Goal: Information Seeking & Learning: Learn about a topic

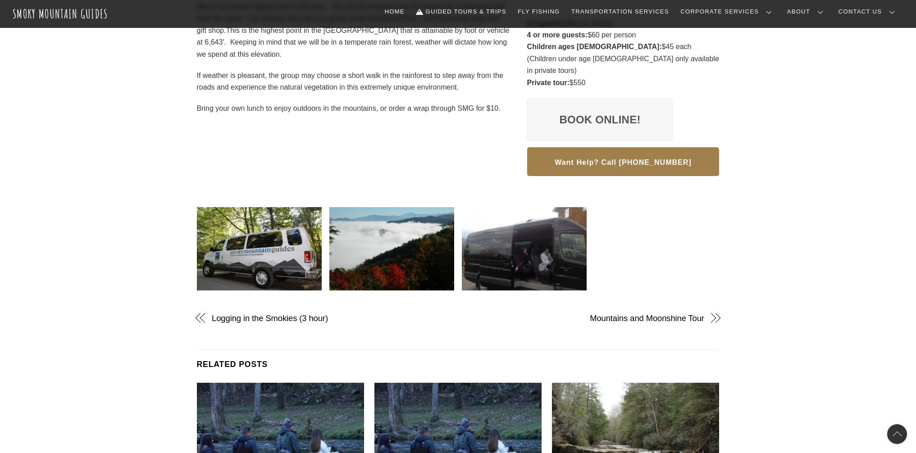
scroll to position [295, 0]
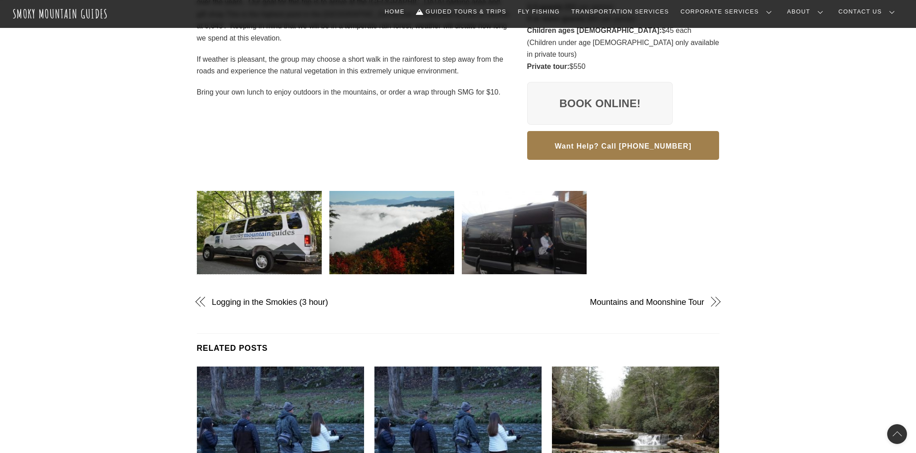
click at [270, 233] on img at bounding box center [259, 232] width 125 height 83
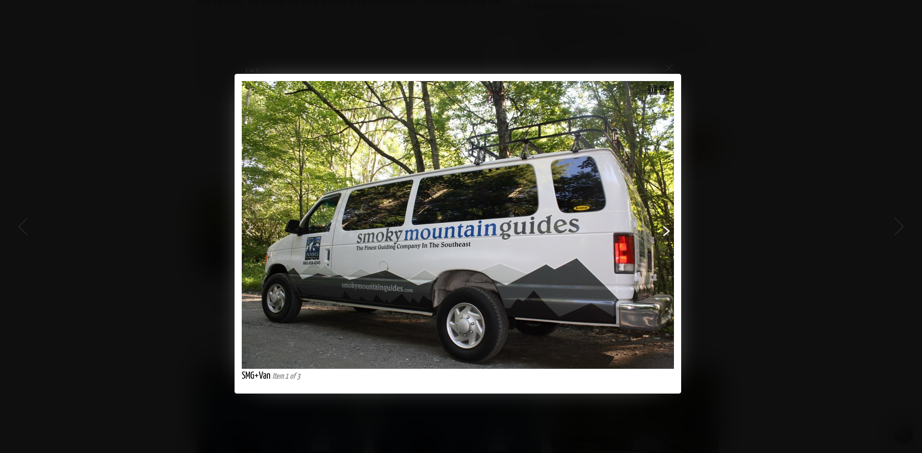
click at [666, 231] on span "Next" at bounding box center [575, 241] width 195 height 204
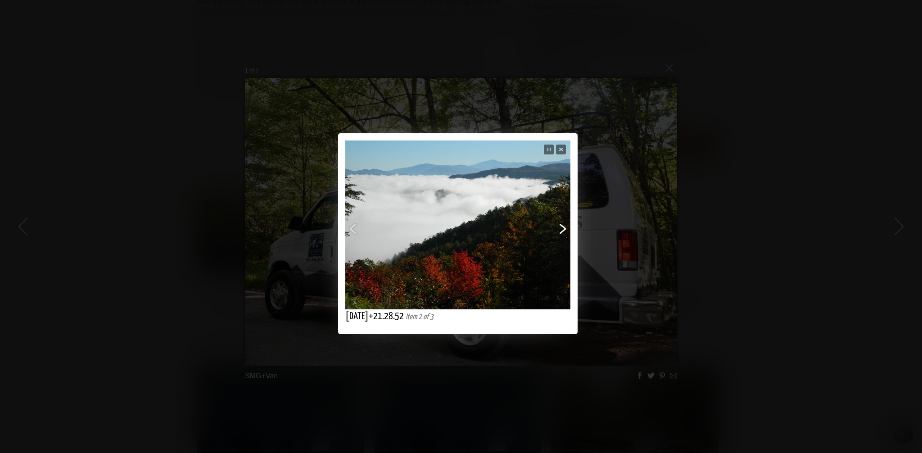
click at [563, 225] on span "Next" at bounding box center [517, 234] width 101 height 120
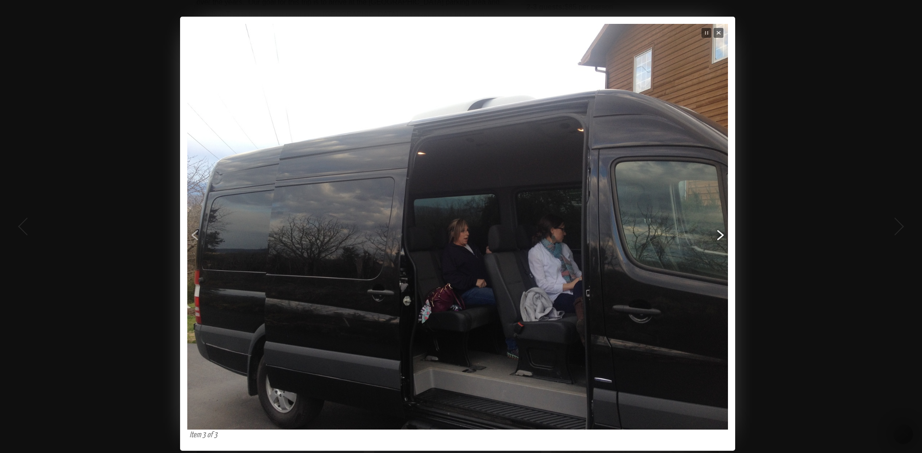
click at [719, 244] on span "Next" at bounding box center [604, 249] width 243 height 288
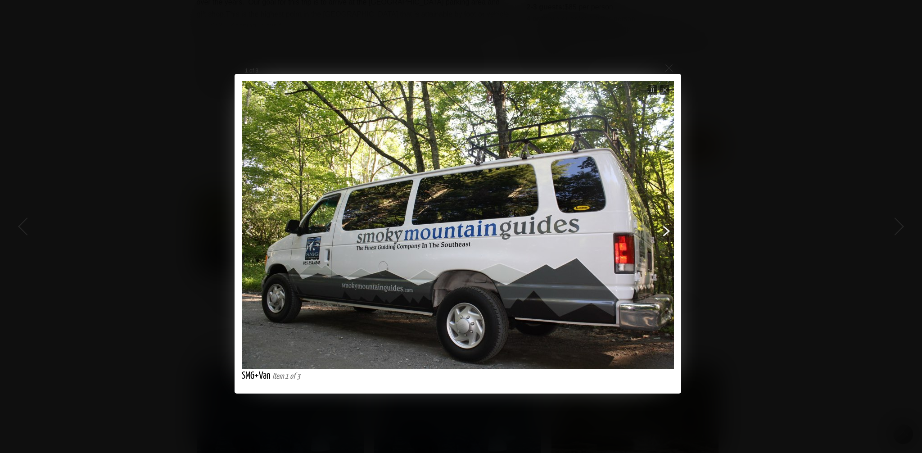
click at [669, 229] on span "Next" at bounding box center [575, 241] width 195 height 204
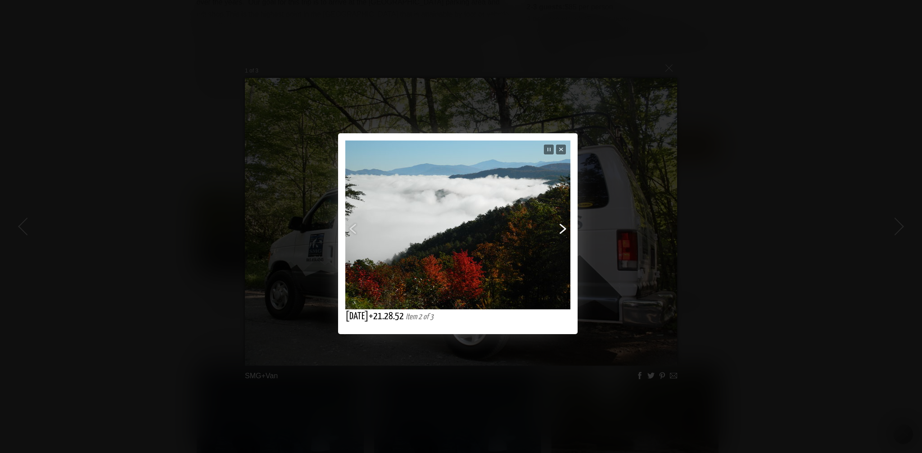
click at [567, 230] on span "Next" at bounding box center [517, 234] width 101 height 120
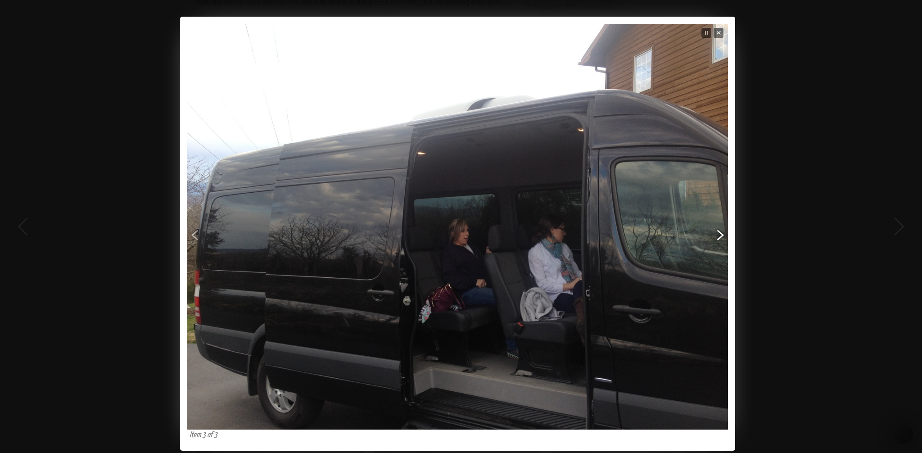
click at [714, 240] on span "Next" at bounding box center [604, 249] width 243 height 288
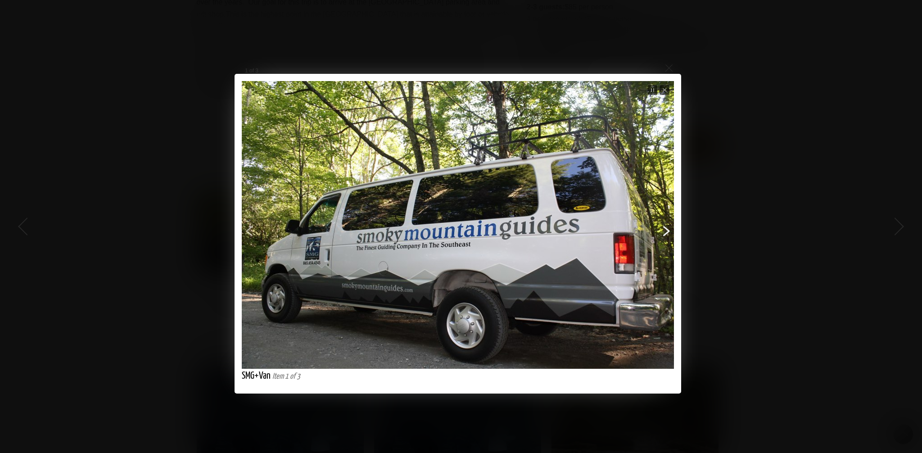
click at [670, 233] on span "Next" at bounding box center [575, 241] width 195 height 204
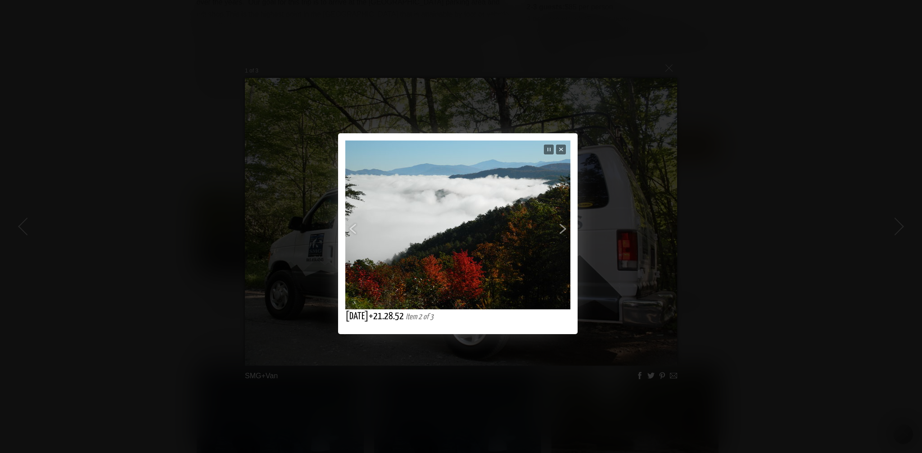
click at [707, 206] on div "Previous Next Close Stop slideshow Loading [DATE]+21.28.52 Item 2 of 3 Previous…" at bounding box center [458, 233] width 916 height 200
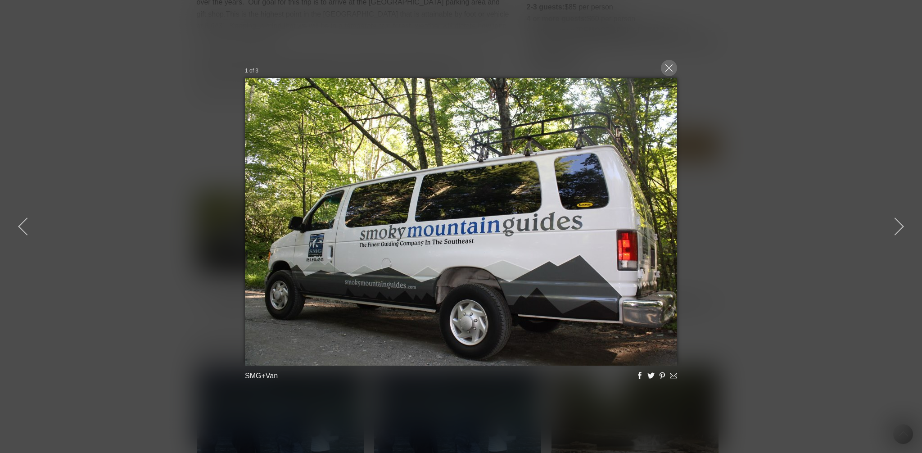
click at [675, 73] on div at bounding box center [669, 68] width 16 height 16
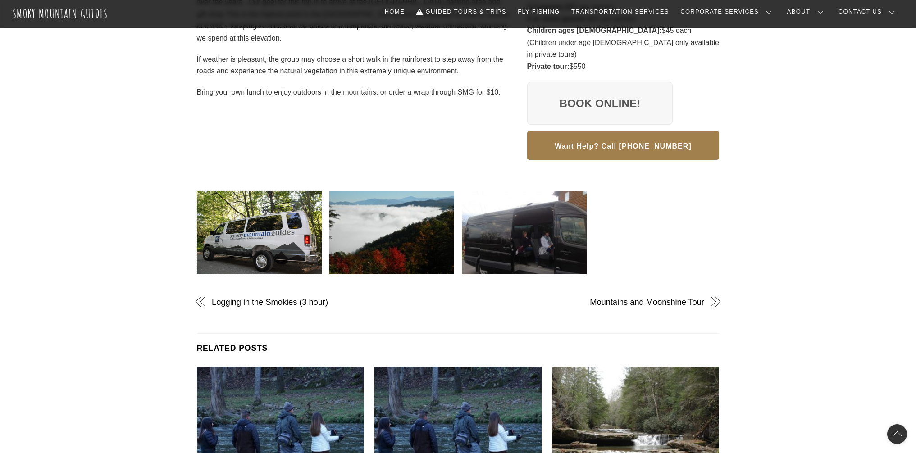
click at [263, 218] on img at bounding box center [259, 232] width 125 height 83
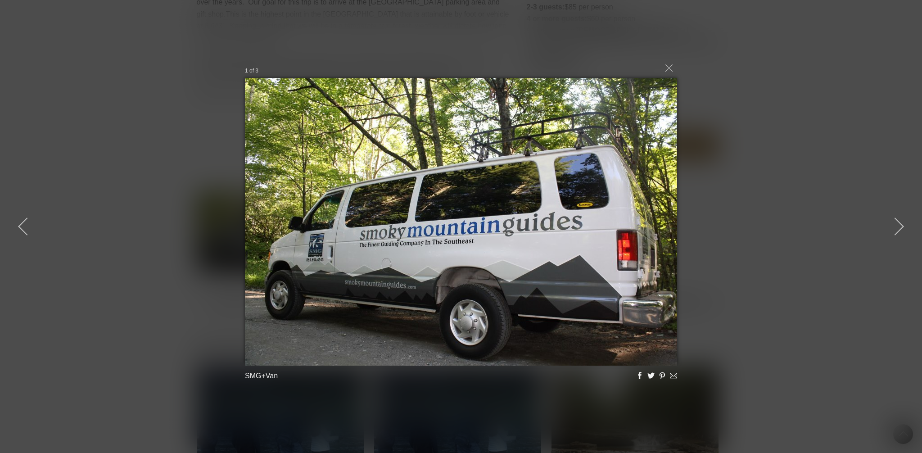
click at [80, 239] on div "1 of 3 SMG+Van Loading..." at bounding box center [461, 226] width 922 height 453
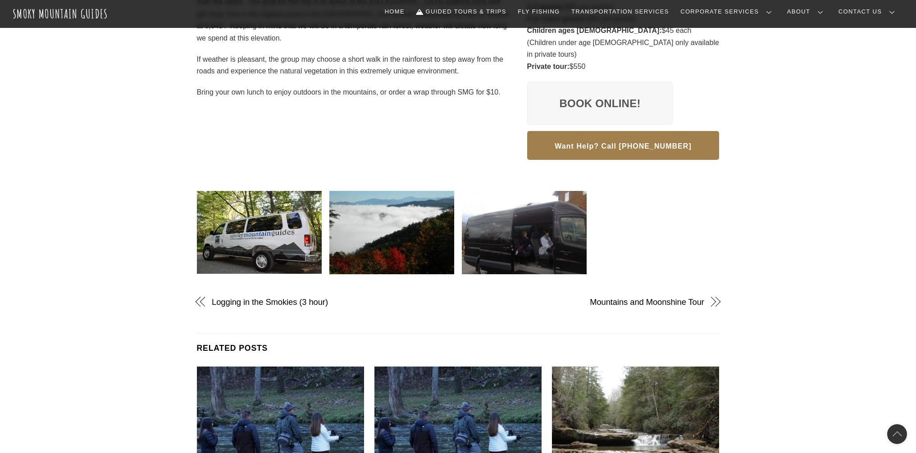
click at [395, 228] on img at bounding box center [391, 232] width 125 height 83
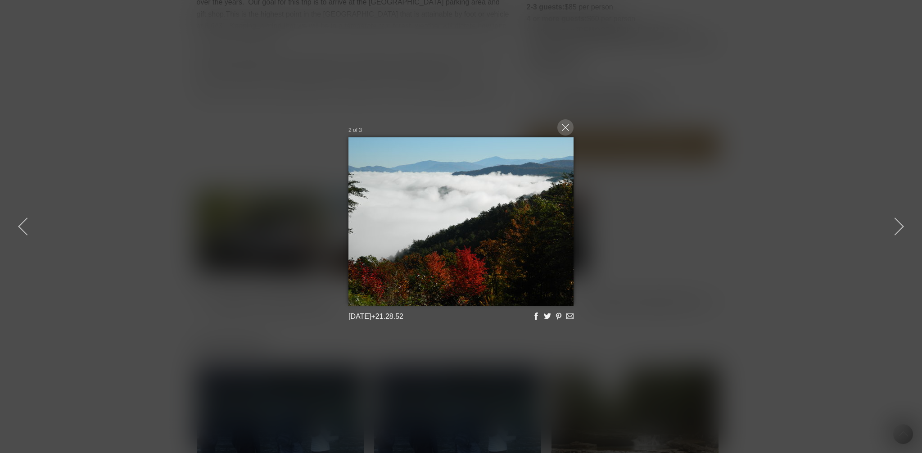
click at [566, 127] on div at bounding box center [566, 127] width 16 height 16
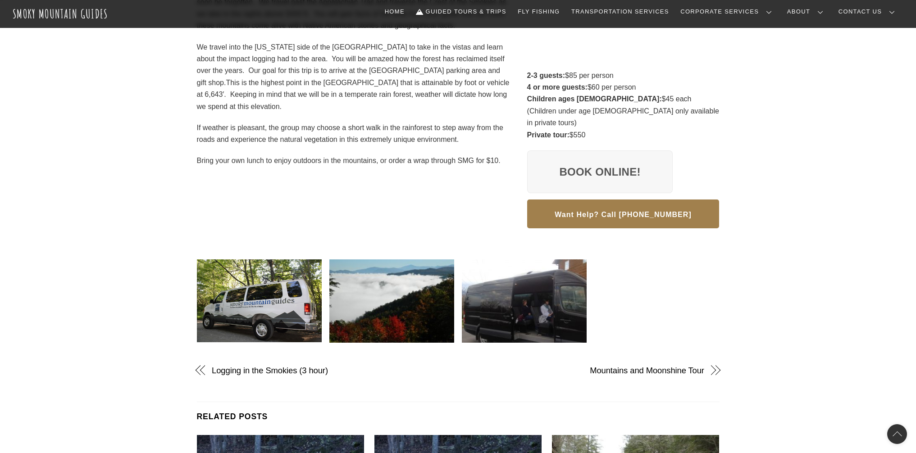
scroll to position [227, 0]
